Goal: Information Seeking & Learning: Learn about a topic

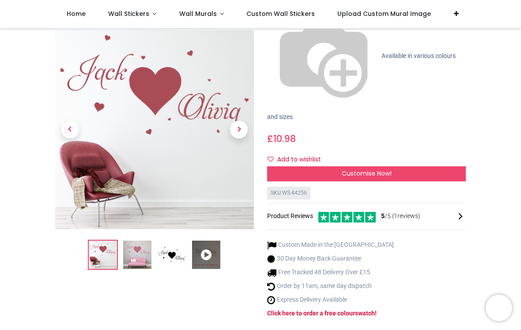
scroll to position [145, 0]
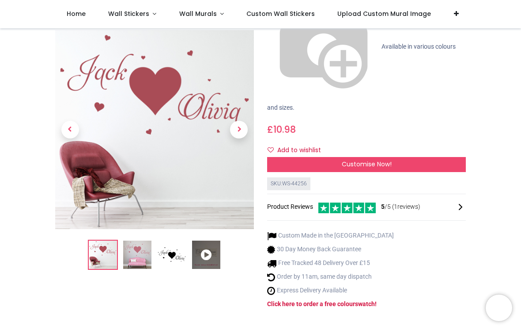
click at [208, 241] on icon at bounding box center [206, 255] width 28 height 28
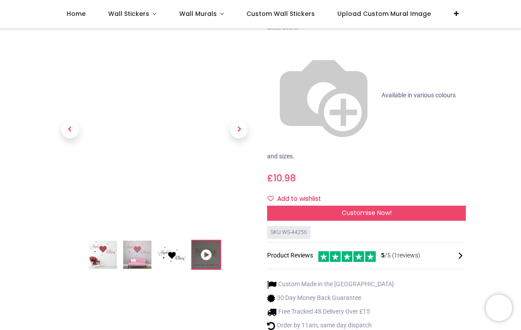
scroll to position [95, 0]
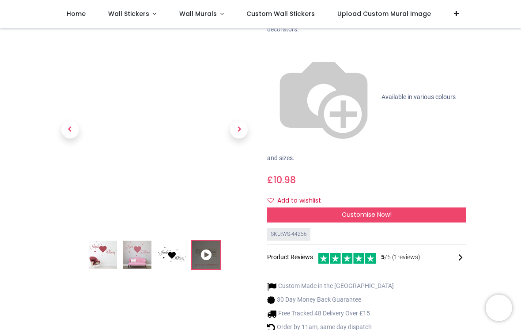
click at [239, 121] on span "Next" at bounding box center [239, 130] width 18 height 18
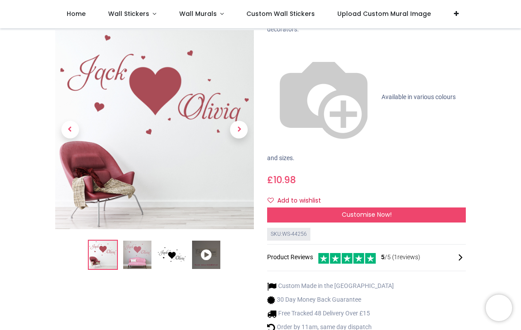
click at [240, 121] on span "Next" at bounding box center [239, 130] width 18 height 18
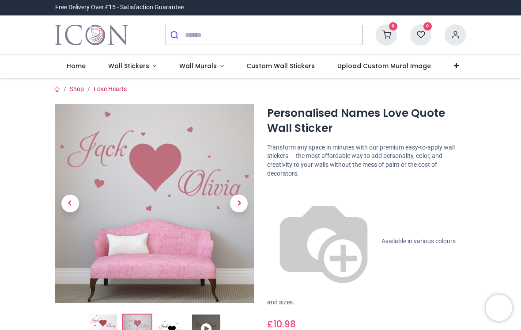
scroll to position [0, 0]
click at [314, 237] on span "Available in various colours and sizes." at bounding box center [361, 271] width 189 height 68
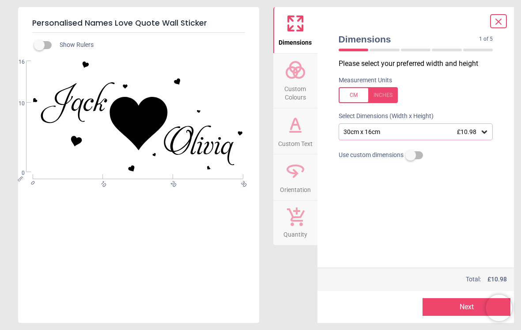
click at [383, 92] on div at bounding box center [368, 95] width 59 height 16
click at [487, 129] on icon at bounding box center [484, 131] width 9 height 9
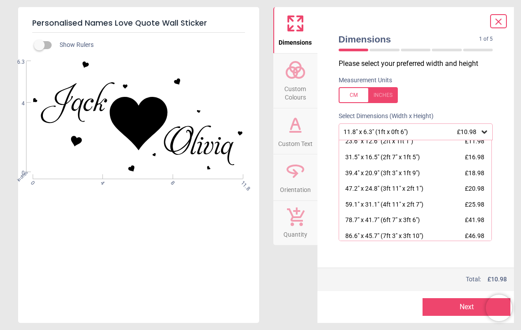
scroll to position [42, 0]
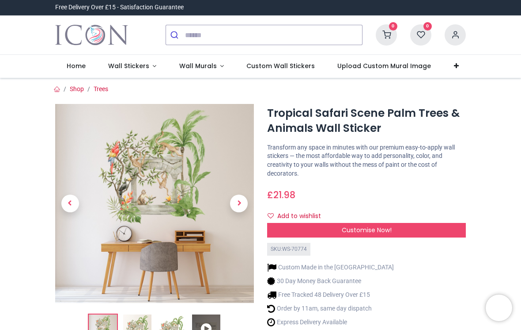
click at [419, 223] on div "Customise Now!" at bounding box center [366, 230] width 199 height 15
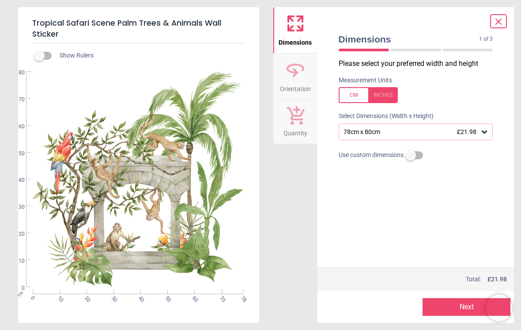
click at [485, 127] on icon at bounding box center [484, 131] width 9 height 9
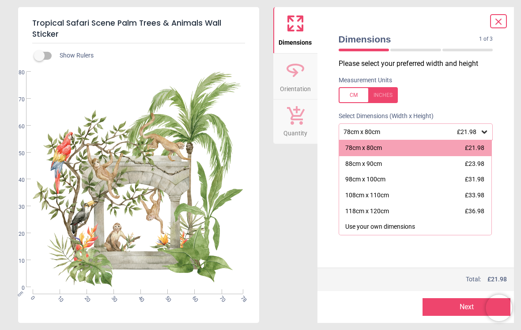
click at [387, 91] on div at bounding box center [368, 95] width 59 height 16
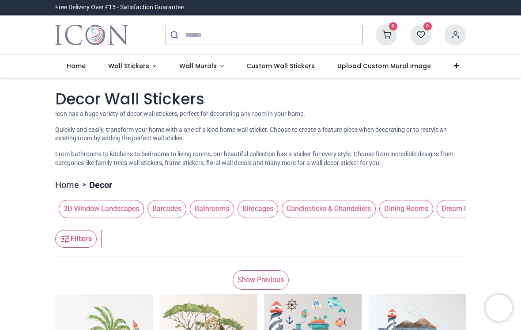
click at [173, 201] on span "Barcodes" at bounding box center [167, 209] width 39 height 18
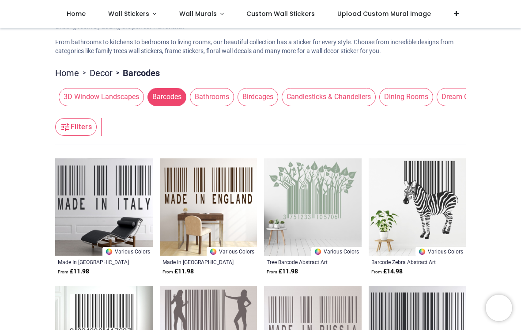
scroll to position [65, 0]
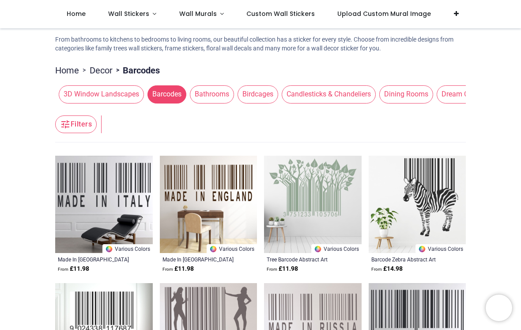
click at [261, 90] on span "Birdcages" at bounding box center [258, 94] width 41 height 18
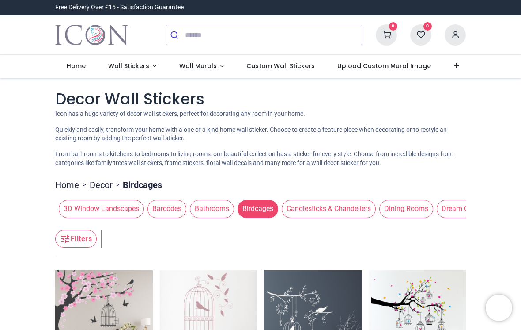
click at [335, 200] on span "Candlesticks & Chandeliers" at bounding box center [329, 209] width 94 height 18
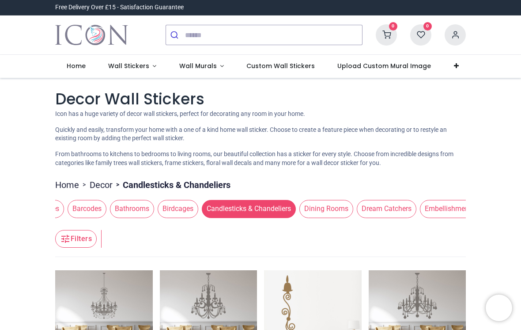
scroll to position [0, 86]
click at [327, 205] on span "Dining Rooms" at bounding box center [320, 209] width 54 height 18
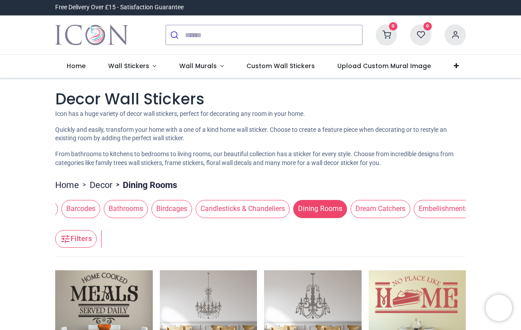
click at [393, 201] on span "Dream Catchers" at bounding box center [381, 209] width 60 height 18
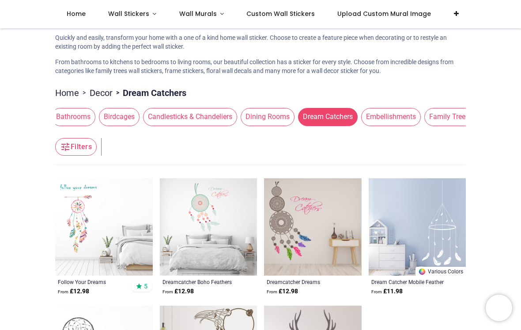
scroll to position [0, 160]
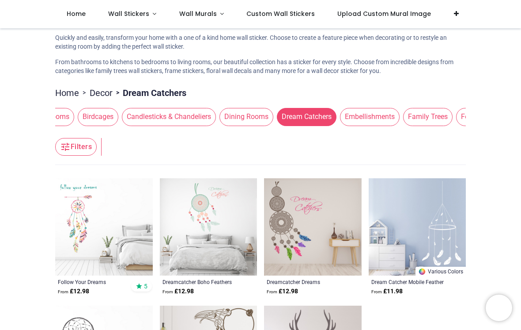
click at [383, 113] on span "Embellishments" at bounding box center [370, 117] width 60 height 18
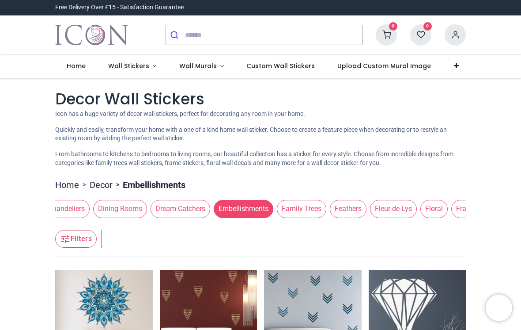
scroll to position [0, 288]
click at [309, 204] on span "Family Trees" at bounding box center [299, 209] width 49 height 18
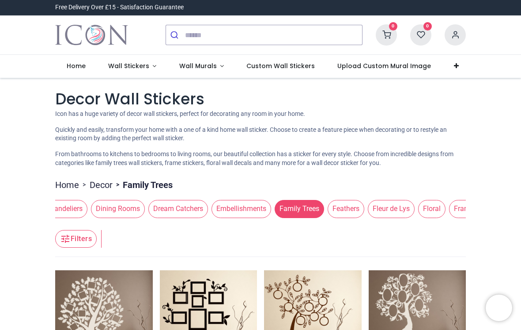
click at [356, 203] on span "Feathers" at bounding box center [346, 209] width 37 height 18
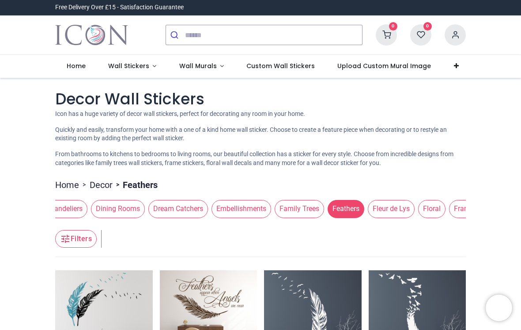
click at [405, 202] on span "Fleur de Lys" at bounding box center [391, 209] width 47 height 18
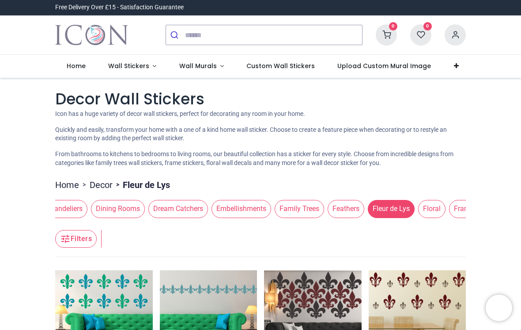
click at [446, 202] on span "Floral" at bounding box center [431, 209] width 27 height 18
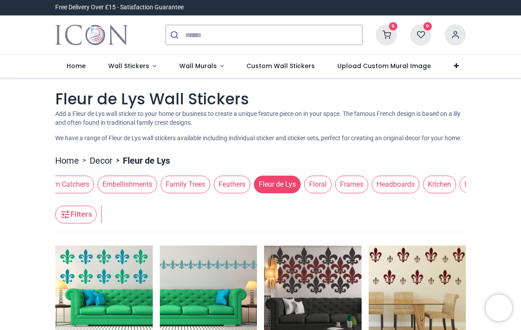
scroll to position [0, 405]
click at [361, 190] on span "Frames" at bounding box center [349, 184] width 33 height 18
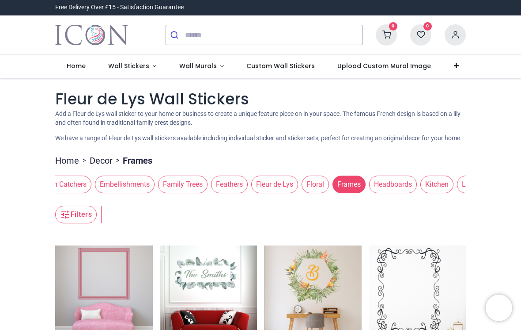
click at [406, 190] on span "Headboards" at bounding box center [393, 184] width 48 height 18
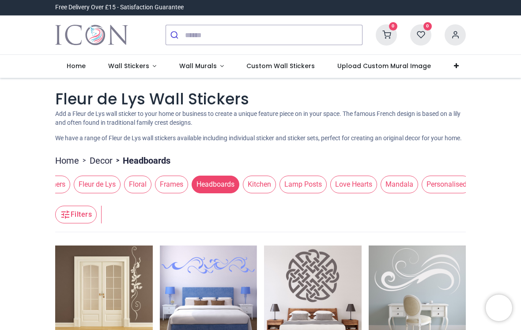
scroll to position [0, 583]
click at [318, 187] on span "Lamp Posts" at bounding box center [302, 184] width 47 height 18
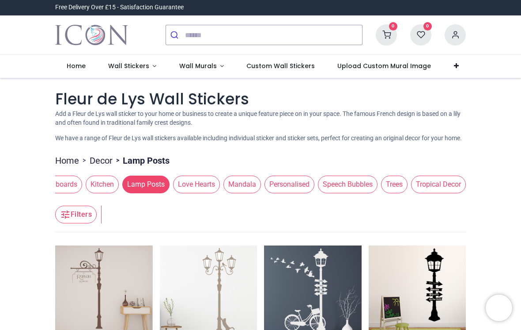
scroll to position [0, 740]
click at [256, 183] on span "Mandala" at bounding box center [243, 184] width 38 height 18
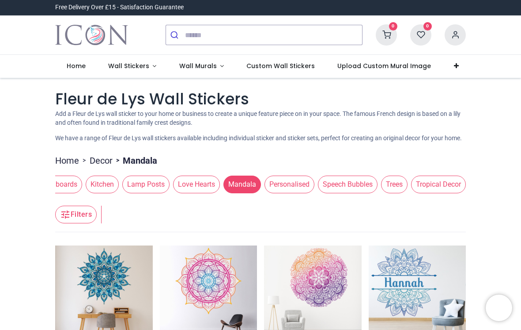
scroll to position [0, 760]
click at [433, 187] on span "Tropical Decor" at bounding box center [438, 184] width 55 height 18
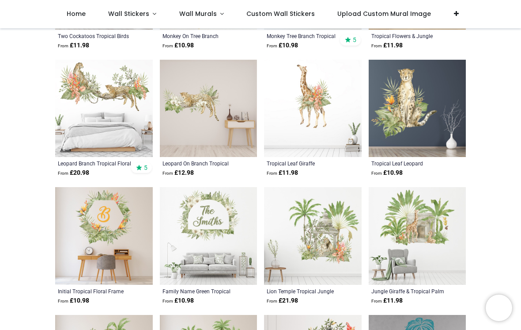
scroll to position [647, 0]
click at [317, 114] on img at bounding box center [313, 108] width 98 height 98
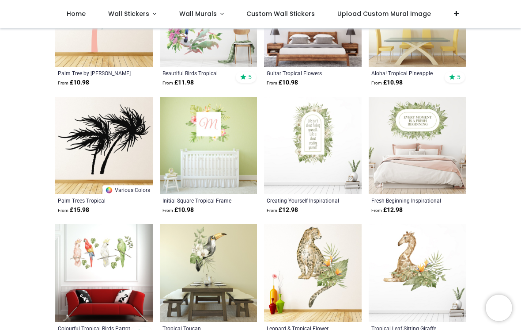
scroll to position [1630, 0]
